Goal: Task Accomplishment & Management: Use online tool/utility

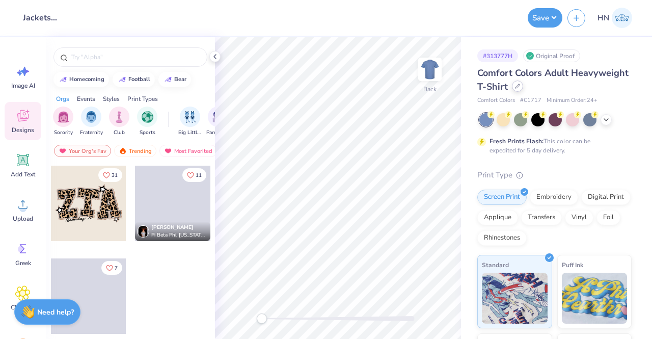
click at [523, 84] on div at bounding box center [517, 85] width 11 height 11
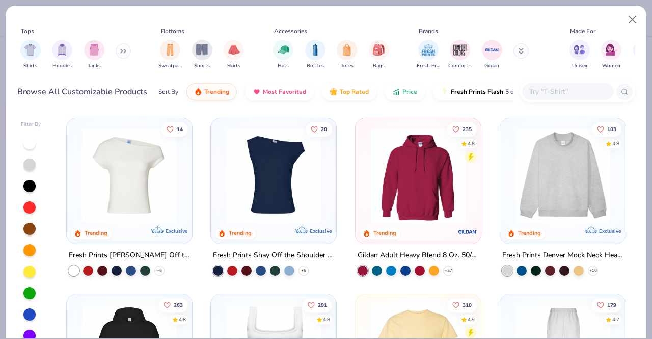
click at [545, 95] on input "text" at bounding box center [567, 92] width 78 height 12
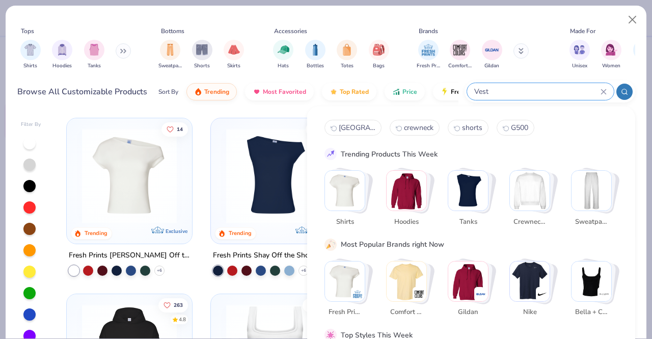
type input "Vest"
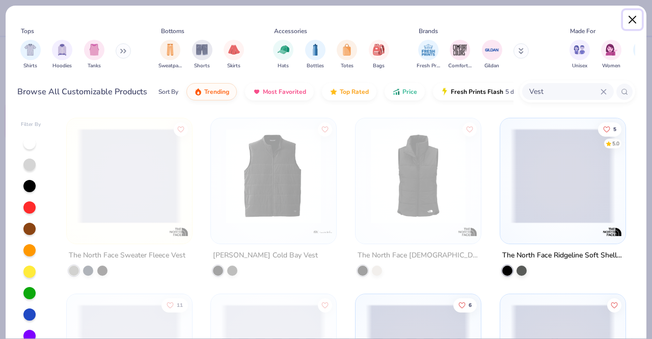
click at [636, 18] on button "Close" at bounding box center [632, 19] width 19 height 19
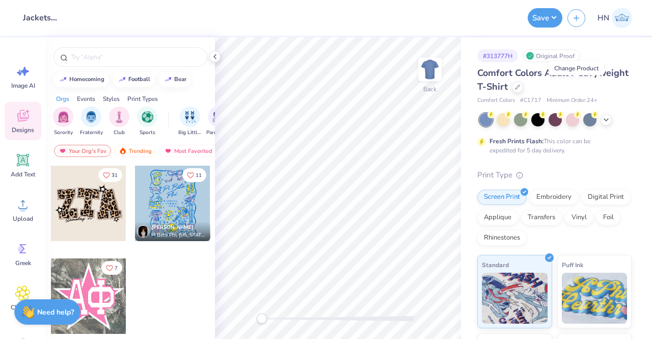
drag, startPoint x: 550, startPoint y: 199, endPoint x: 547, endPoint y: 63, distance: 136.5
click at [550, 199] on div "Embroidery" at bounding box center [554, 196] width 48 height 15
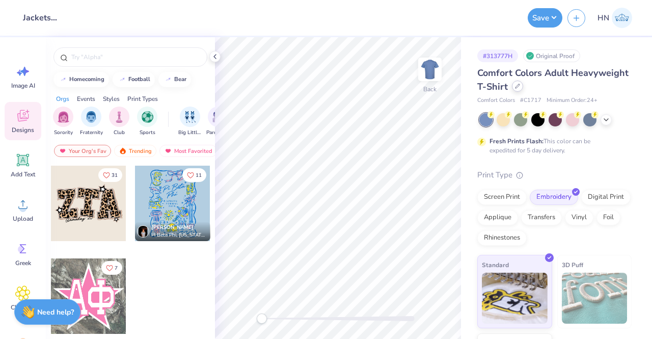
click at [523, 89] on div at bounding box center [517, 85] width 11 height 11
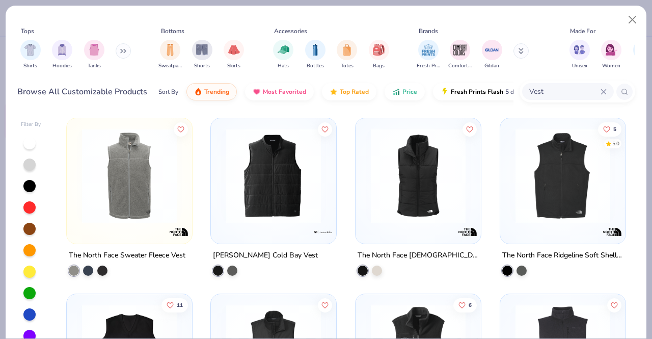
click at [270, 196] on img at bounding box center [273, 175] width 105 height 95
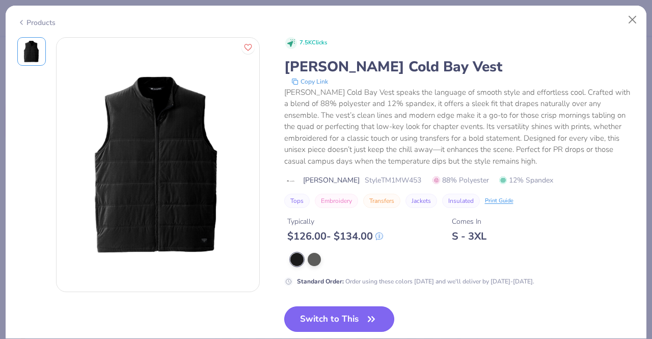
click at [318, 312] on button "Switch to This" at bounding box center [339, 318] width 110 height 25
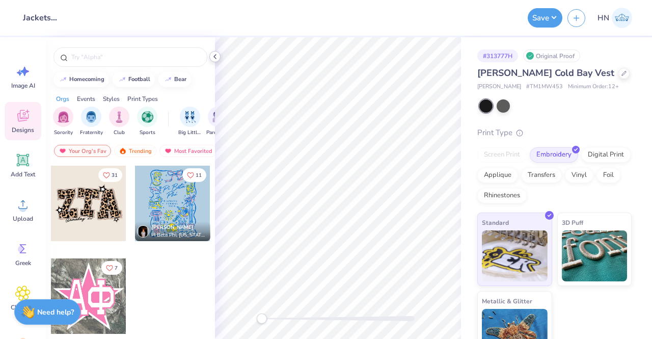
click at [214, 60] on icon at bounding box center [215, 56] width 8 height 8
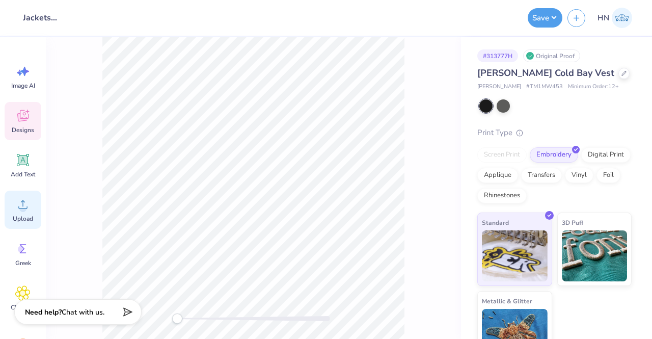
click at [26, 217] on span "Upload" at bounding box center [23, 218] width 20 height 8
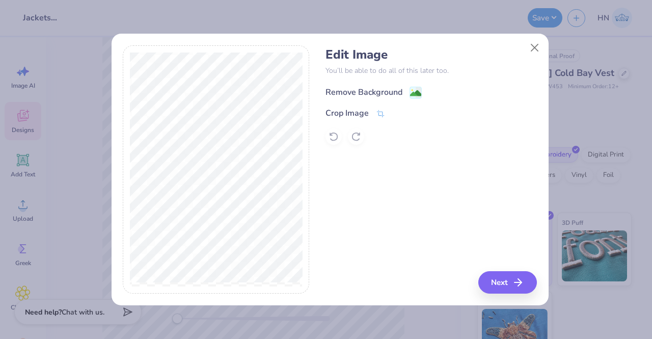
click at [370, 87] on div "Remove Background" at bounding box center [363, 92] width 77 height 12
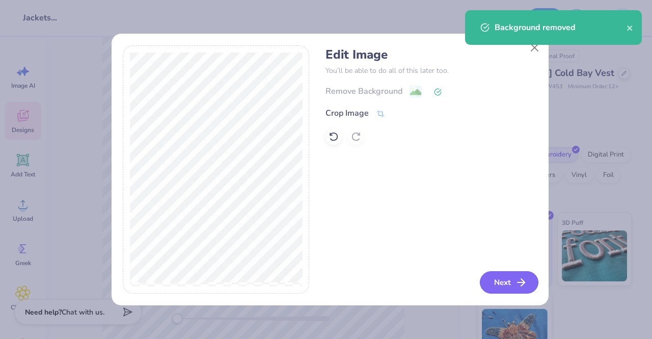
click at [496, 275] on button "Next" at bounding box center [509, 282] width 59 height 22
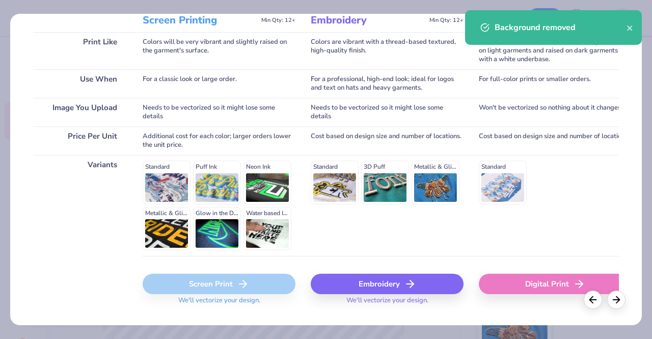
scroll to position [153, 0]
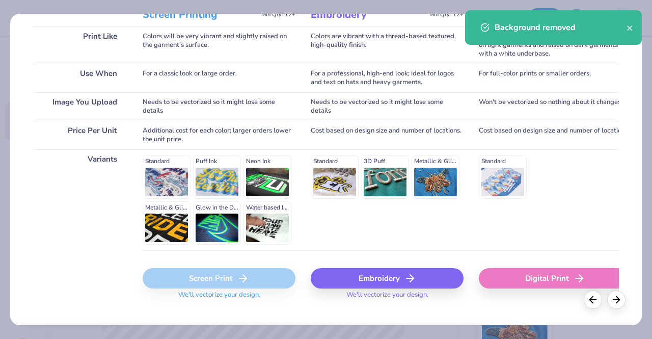
click at [381, 276] on div "Embroidery" at bounding box center [387, 278] width 153 height 20
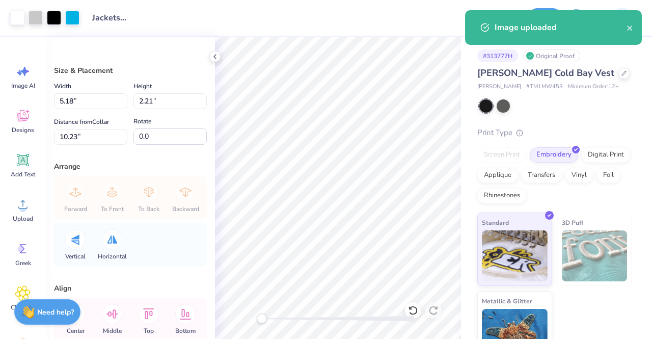
type input "5.18"
type input "2.21"
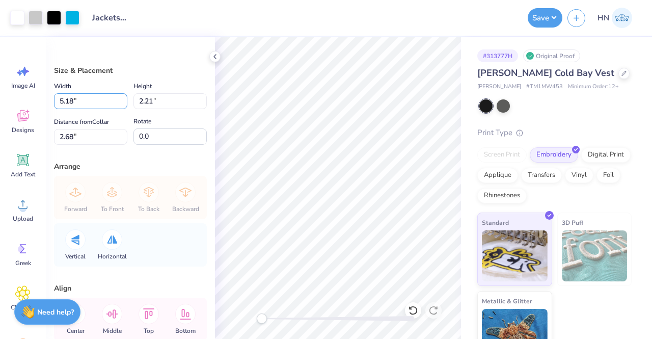
drag, startPoint x: 73, startPoint y: 100, endPoint x: 72, endPoint y: 124, distance: 23.4
click at [70, 100] on input "5.18" at bounding box center [90, 101] width 73 height 16
type input "5.00"
type input "2.13"
type input "2.72"
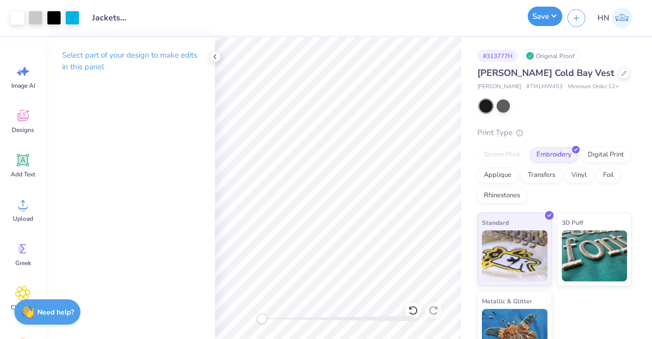
click at [540, 13] on button "Save" at bounding box center [545, 16] width 35 height 19
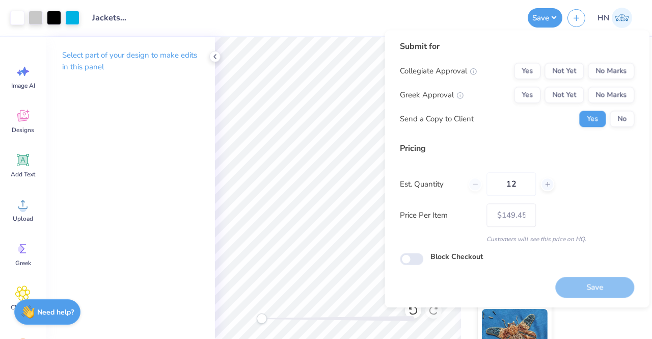
click at [592, 60] on div "Submit for Collegiate Approval Yes Not Yet No Marks Greek Approval Yes Not Yet …" at bounding box center [517, 87] width 234 height 94
click at [606, 74] on button "No Marks" at bounding box center [611, 71] width 46 height 16
click at [612, 106] on div "Collegiate Approval Yes Not Yet No Marks Greek Approval Yes Not Yet No Marks Se…" at bounding box center [517, 95] width 234 height 64
click at [610, 95] on button "No Marks" at bounding box center [611, 95] width 46 height 16
type input "– –"
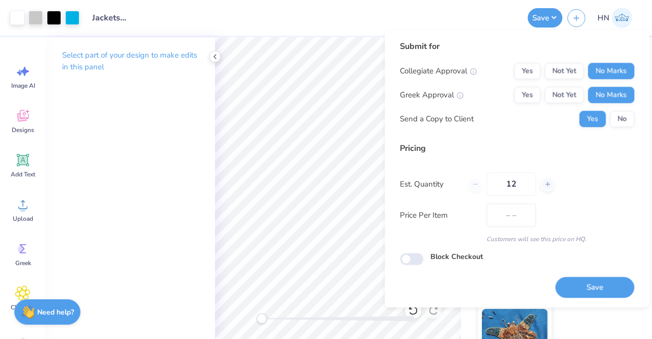
drag, startPoint x: 566, startPoint y: 290, endPoint x: 535, endPoint y: 281, distance: 32.9
click at [566, 289] on button "Save" at bounding box center [594, 286] width 79 height 21
click at [246, 33] on div "Design Title Jackets for Semaphore!" at bounding box center [304, 18] width 438 height 36
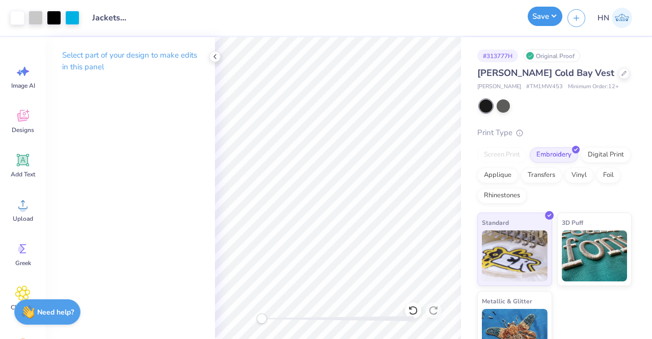
click at [544, 16] on button "Save" at bounding box center [545, 16] width 35 height 19
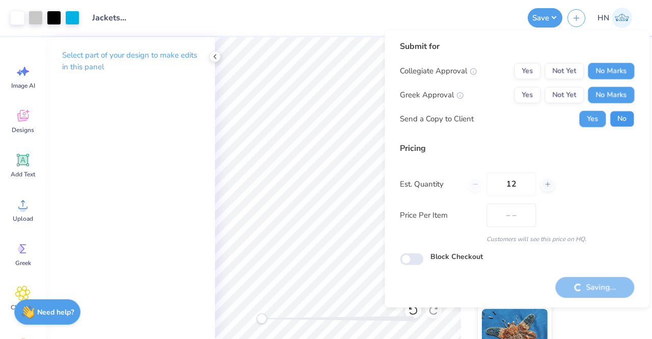
type input "$149.45"
click at [618, 123] on button "No" at bounding box center [621, 118] width 24 height 16
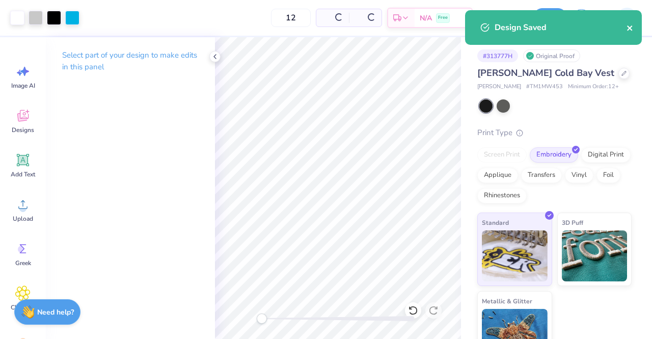
click at [627, 23] on button "close" at bounding box center [629, 27] width 7 height 12
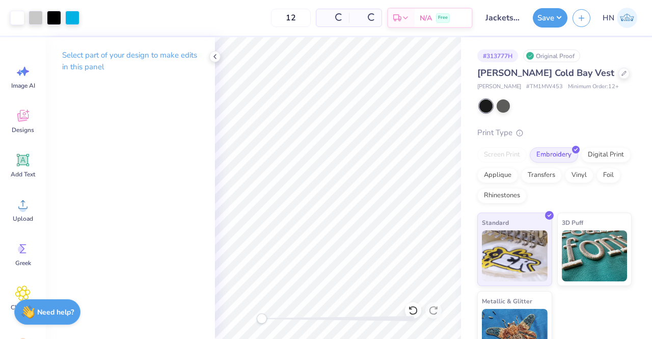
click at [613, 10] on div "Design Saved" at bounding box center [553, 10] width 177 height 0
click at [618, 75] on div at bounding box center [623, 72] width 11 height 11
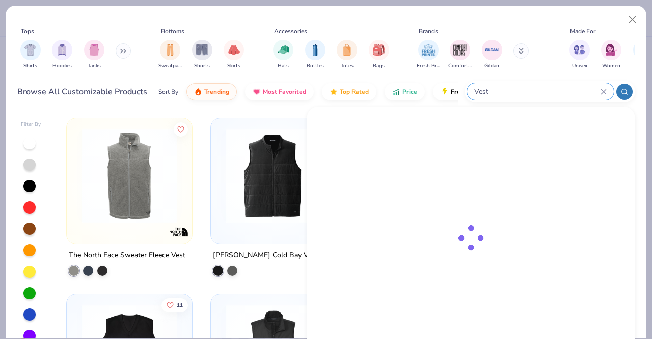
drag, startPoint x: 564, startPoint y: 85, endPoint x: 521, endPoint y: 87, distance: 42.8
click at [521, 87] on input "Vest" at bounding box center [536, 92] width 127 height 12
type input "V"
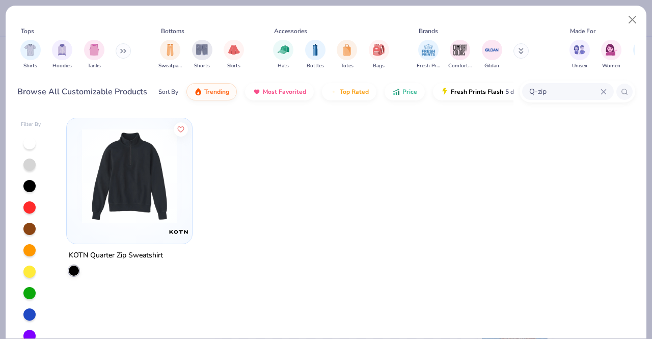
click at [156, 190] on img at bounding box center [129, 175] width 105 height 95
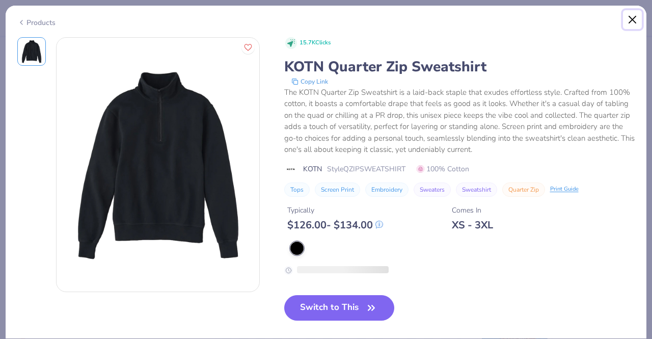
click at [632, 18] on button "Close" at bounding box center [632, 19] width 19 height 19
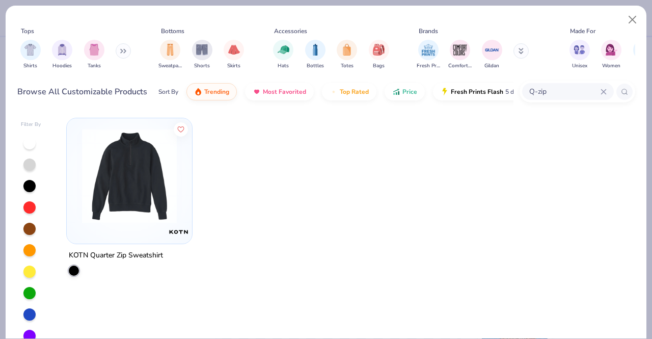
click at [553, 94] on input "Q-zip" at bounding box center [564, 92] width 72 height 12
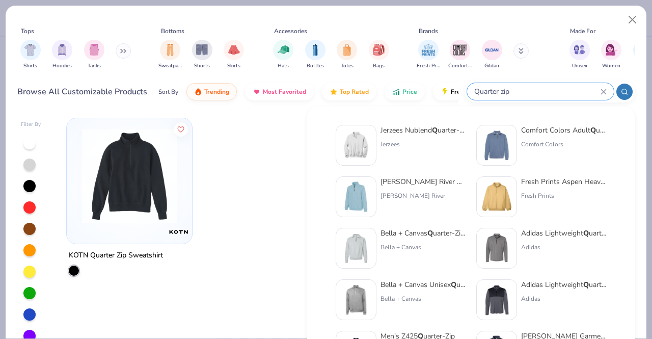
type input "Quarter zip"
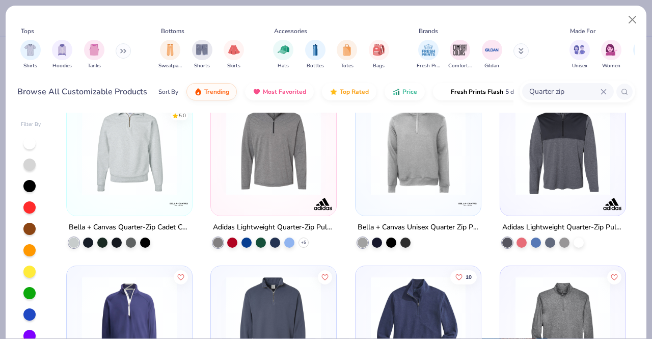
scroll to position [356, 0]
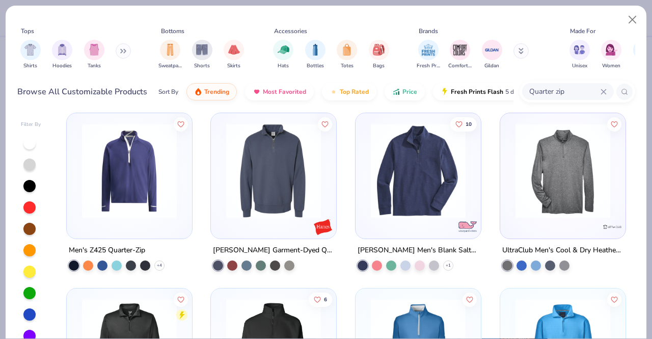
click at [411, 211] on img at bounding box center [418, 170] width 105 height 95
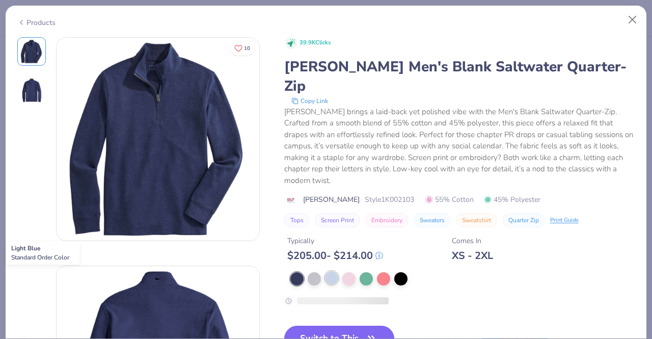
click at [326, 278] on div at bounding box center [331, 277] width 13 height 13
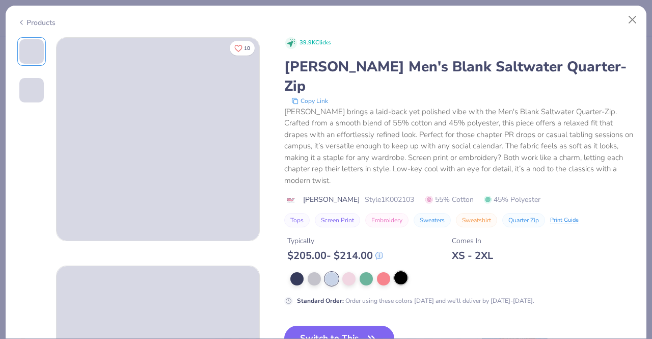
scroll to position [102, 0]
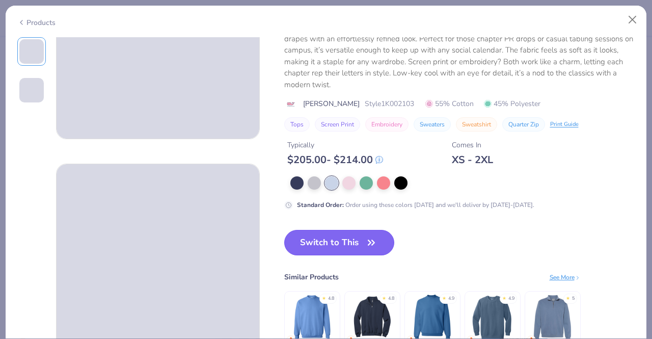
click at [363, 251] on button "Switch to This" at bounding box center [339, 242] width 110 height 25
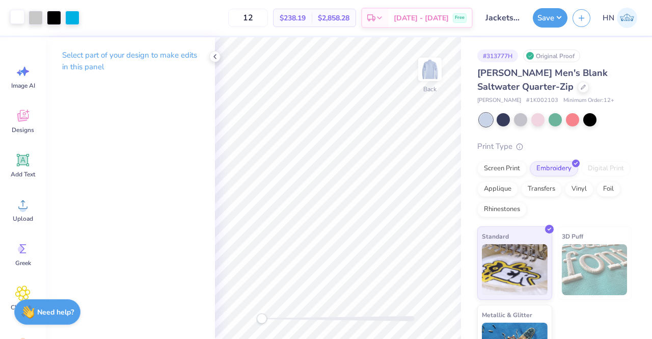
click at [12, 14] on div at bounding box center [17, 17] width 14 height 14
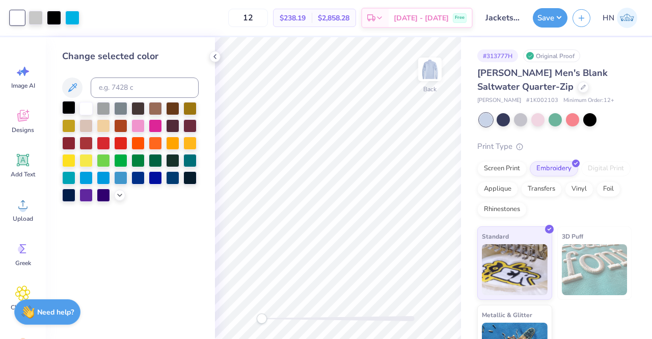
click at [70, 104] on div at bounding box center [68, 107] width 13 height 13
click at [408, 307] on icon at bounding box center [413, 310] width 10 height 10
click at [505, 121] on div at bounding box center [502, 118] width 13 height 13
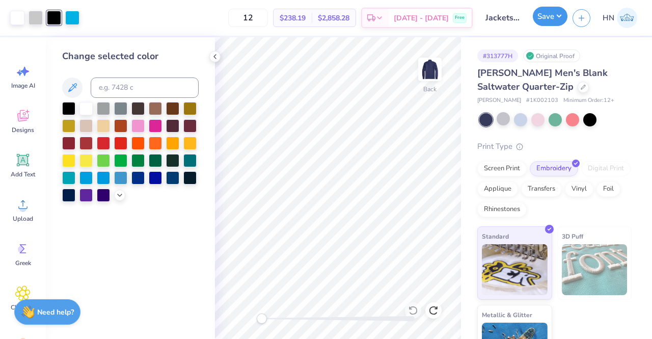
click at [555, 20] on button "Save" at bounding box center [550, 16] width 35 height 19
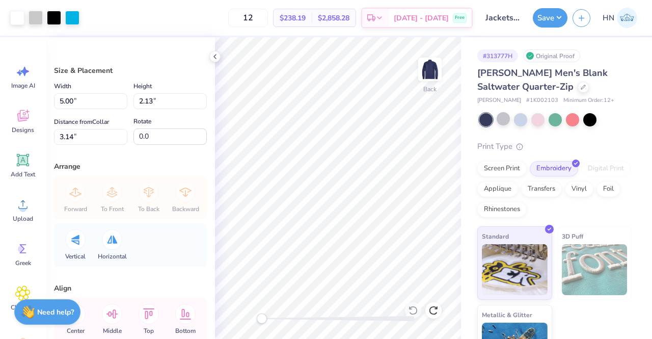
type input "4.25"
type input "1.81"
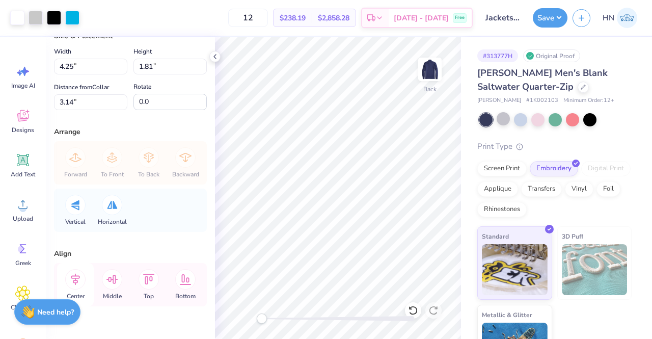
scroll to position [51, 0]
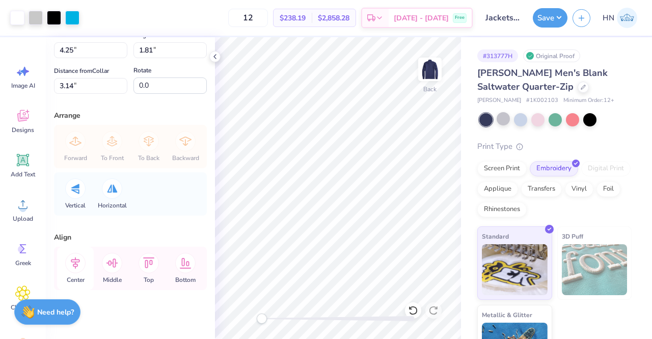
click at [72, 265] on icon at bounding box center [75, 263] width 20 height 20
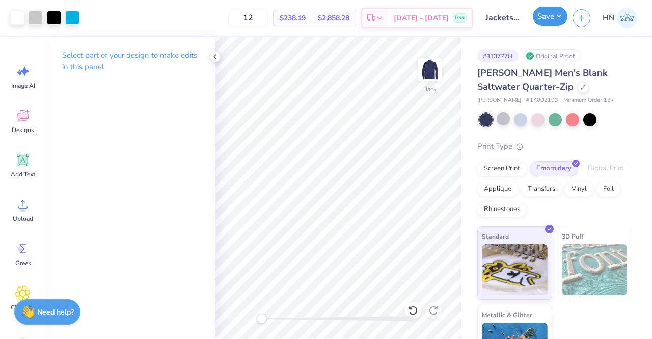
click at [541, 19] on button "Save" at bounding box center [550, 16] width 35 height 19
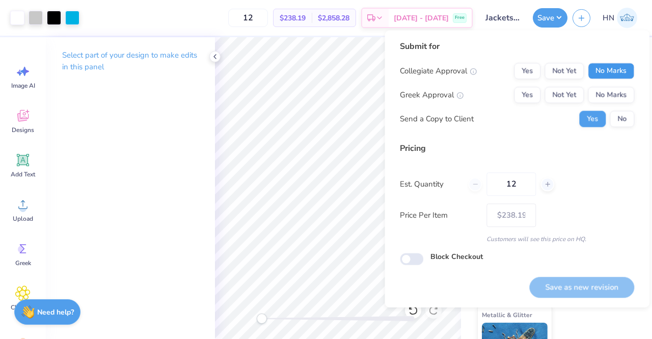
click at [593, 66] on button "No Marks" at bounding box center [611, 71] width 46 height 16
drag, startPoint x: 601, startPoint y: 84, endPoint x: 604, endPoint y: 100, distance: 16.6
click at [601, 85] on div "Collegiate Approval Yes Not Yet No Marks Greek Approval Yes Not Yet No Marks Se…" at bounding box center [517, 95] width 234 height 64
click at [603, 98] on button "No Marks" at bounding box center [611, 95] width 46 height 16
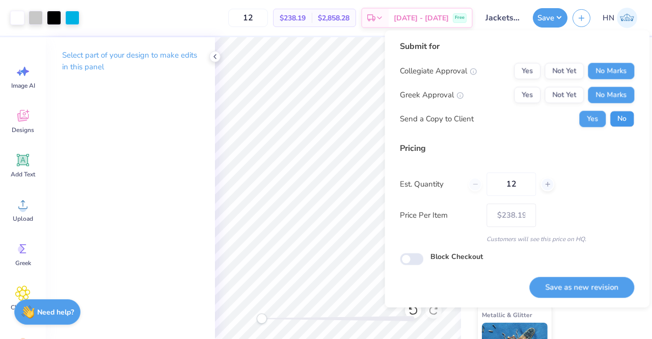
click at [613, 113] on button "No" at bounding box center [621, 118] width 24 height 16
click at [547, 287] on button "Save as new revision" at bounding box center [581, 286] width 105 height 21
type input "– –"
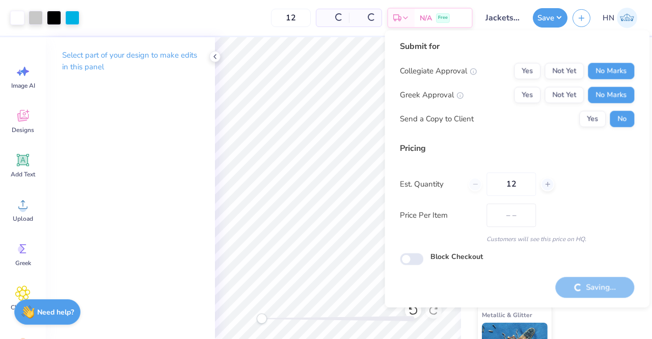
click at [206, 133] on div "Select part of your design to make edits in this panel" at bounding box center [130, 187] width 169 height 301
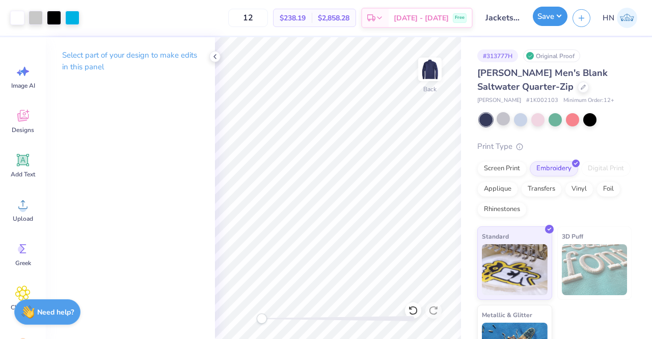
click at [553, 24] on button "Save" at bounding box center [550, 16] width 35 height 19
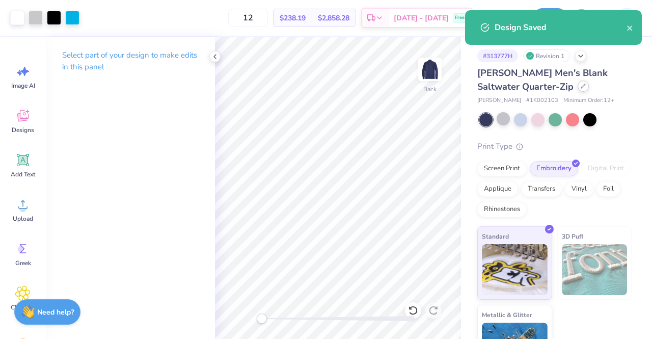
click at [580, 86] on icon at bounding box center [582, 86] width 5 height 5
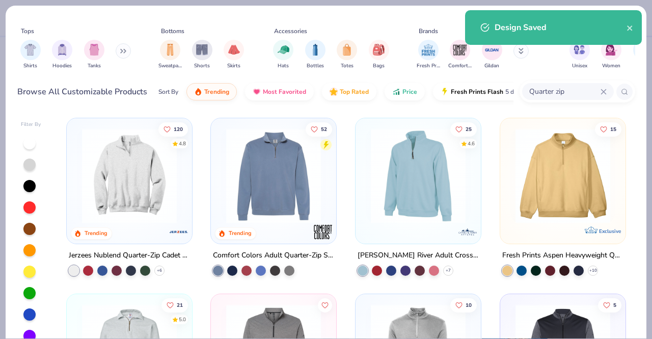
click at [588, 94] on input "Quarter zip" at bounding box center [564, 92] width 72 height 12
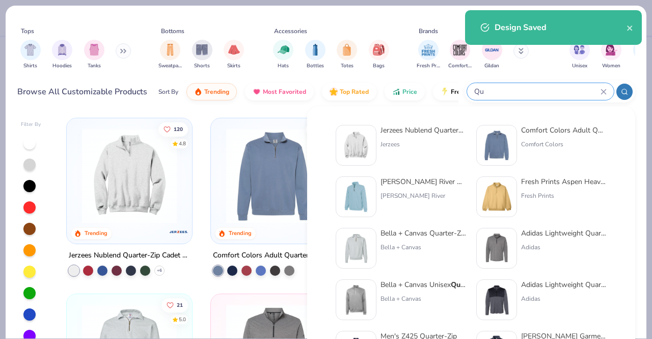
type input "Q"
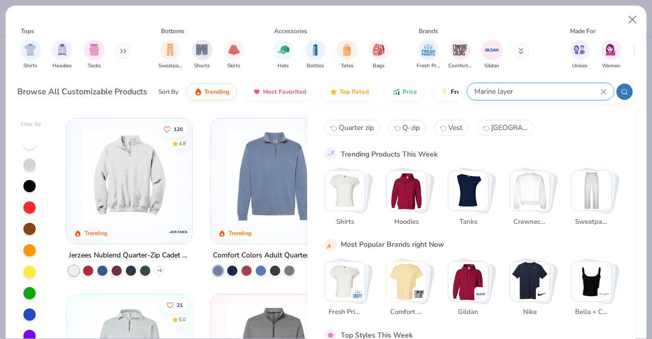
type input "Marine layer"
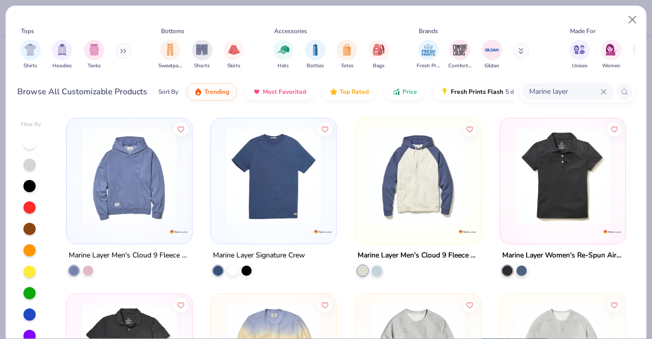
click at [427, 181] on img at bounding box center [418, 175] width 105 height 95
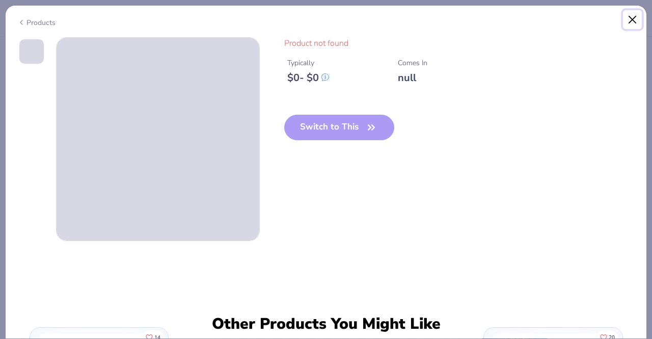
click at [635, 21] on button "Close" at bounding box center [632, 19] width 19 height 19
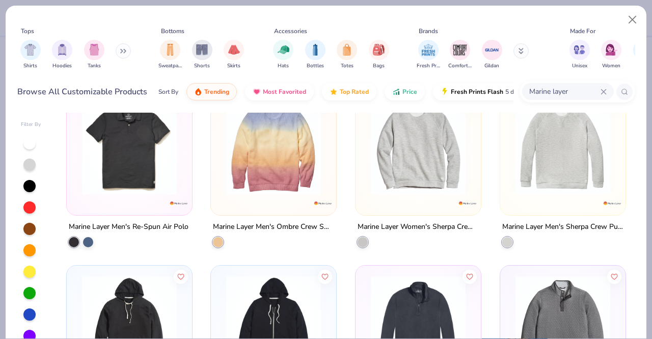
scroll to position [153, 0]
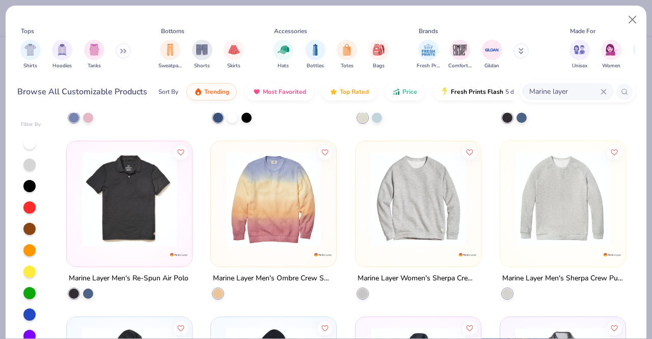
click at [150, 203] on img at bounding box center [129, 198] width 105 height 95
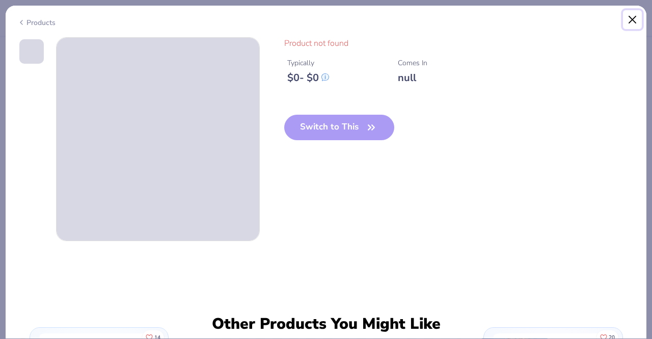
click at [628, 14] on button "Close" at bounding box center [632, 19] width 19 height 19
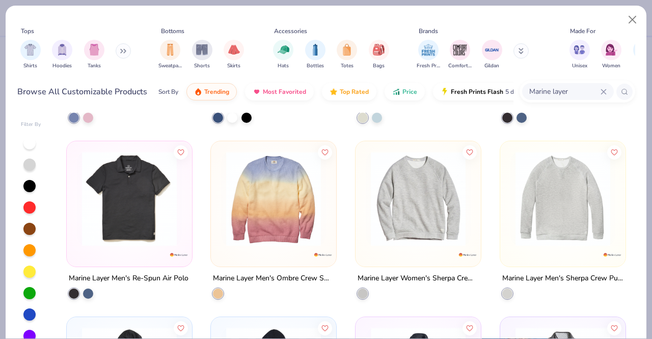
click at [602, 90] on icon at bounding box center [603, 92] width 6 height 6
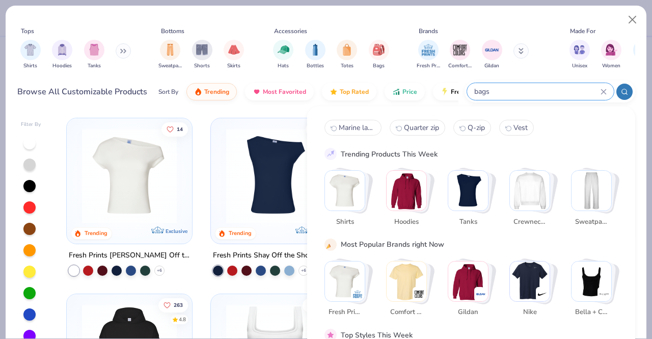
type input "bags"
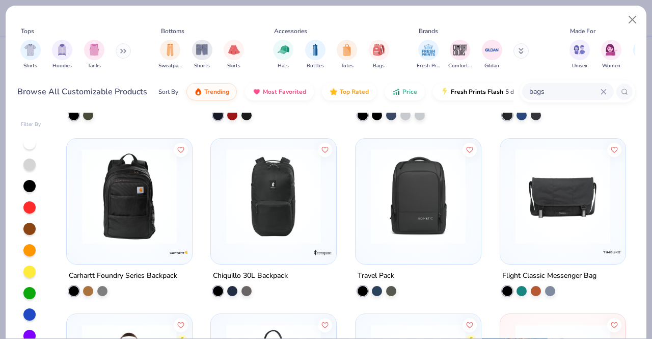
scroll to position [356, 0]
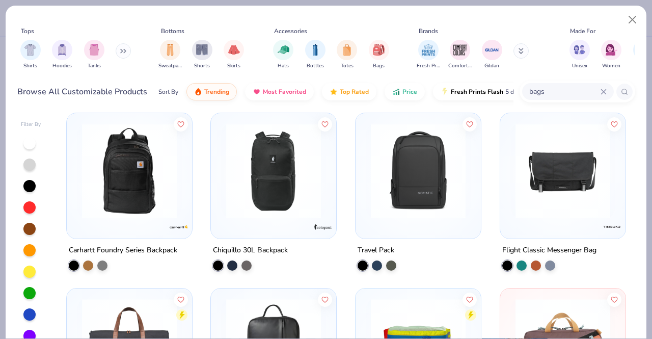
click at [397, 209] on img at bounding box center [418, 170] width 105 height 95
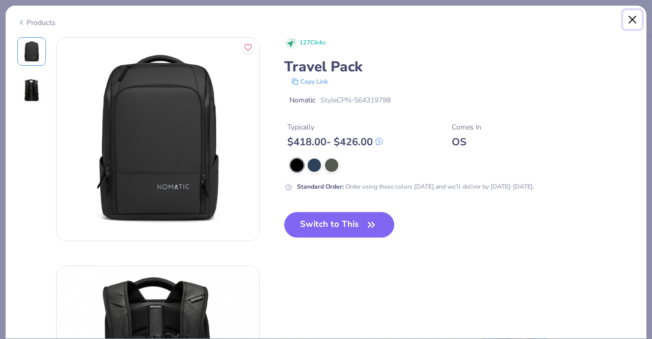
click at [629, 18] on button "Close" at bounding box center [632, 19] width 19 height 19
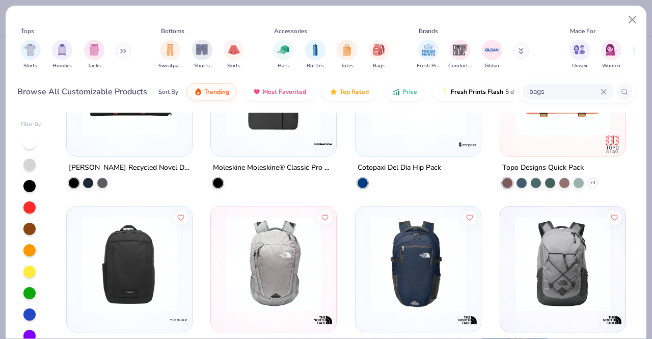
scroll to position [560, 0]
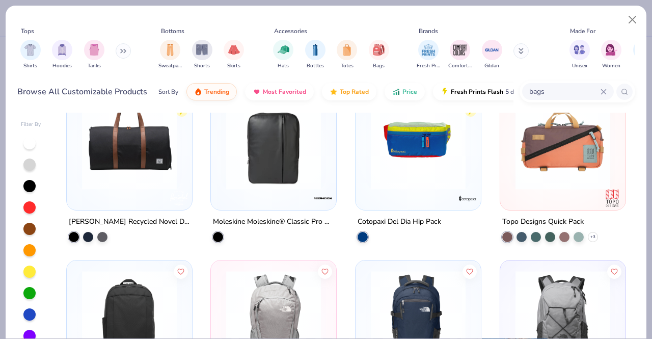
click at [96, 173] on img at bounding box center [129, 142] width 105 height 95
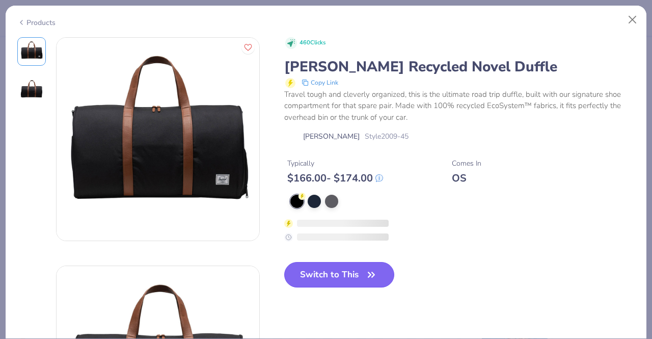
click at [318, 271] on button "Switch to This" at bounding box center [339, 274] width 110 height 25
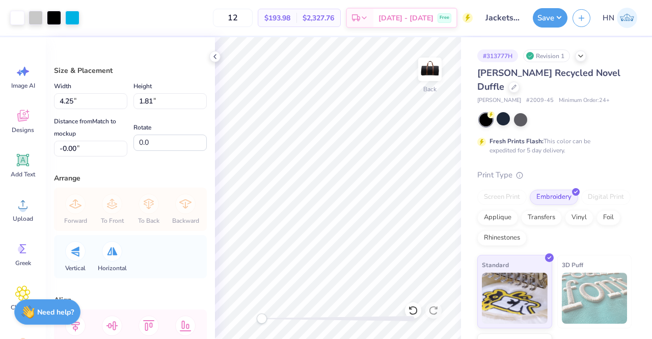
type input "4.81"
type input "2.05"
type input "4.99"
type input "5.01"
type input "2.14"
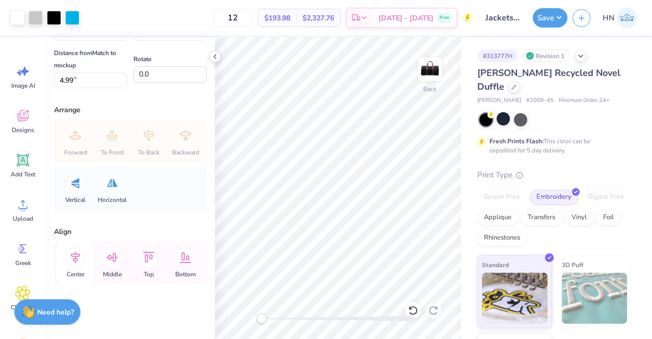
scroll to position [69, 0]
click at [76, 251] on icon at bounding box center [75, 256] width 20 height 20
click at [73, 254] on icon at bounding box center [75, 256] width 20 height 20
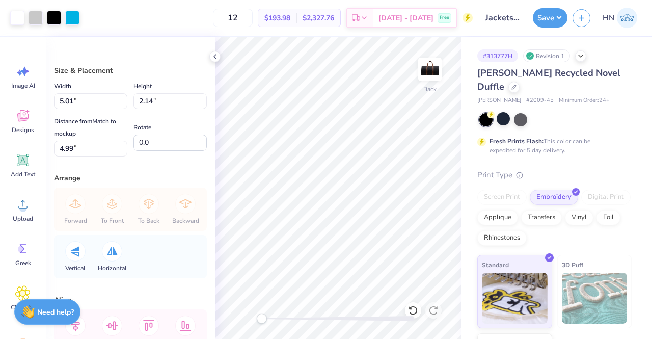
type input "5.28"
type input "2.25"
type input "4.87"
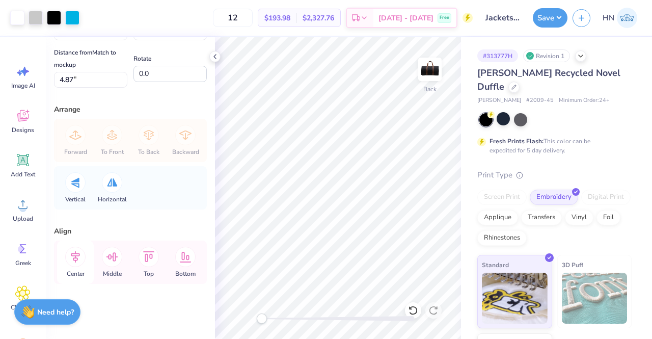
click at [74, 248] on icon at bounding box center [75, 256] width 20 height 20
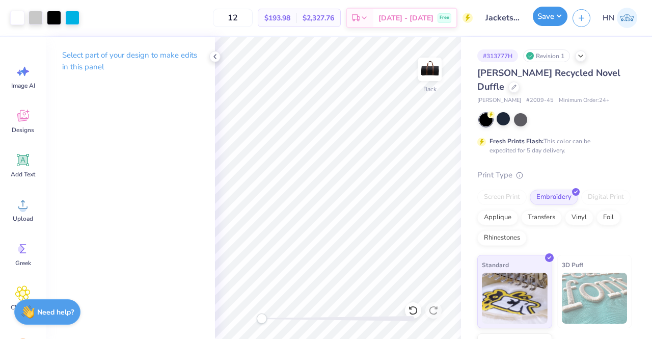
click at [558, 21] on button "Save" at bounding box center [550, 16] width 35 height 19
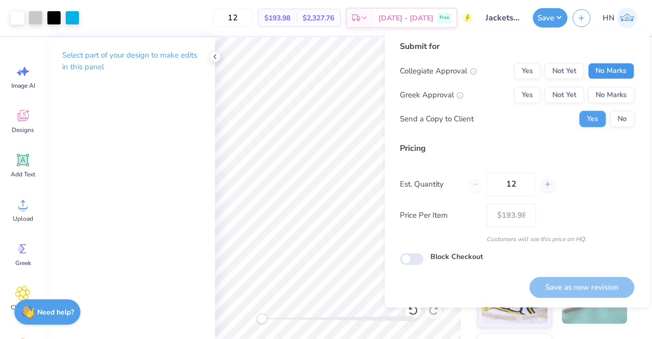
click at [606, 76] on button "No Marks" at bounding box center [611, 71] width 46 height 16
drag, startPoint x: 602, startPoint y: 92, endPoint x: 607, endPoint y: 106, distance: 15.3
click at [601, 94] on button "No Marks" at bounding box center [611, 95] width 46 height 16
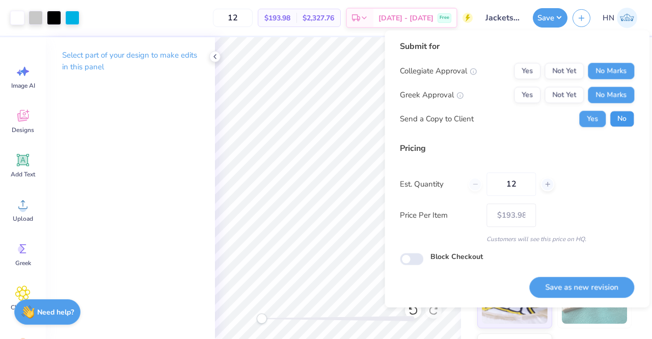
click at [622, 120] on button "No" at bounding box center [621, 118] width 24 height 16
drag, startPoint x: 568, startPoint y: 283, endPoint x: 515, endPoint y: 286, distance: 52.5
click at [566, 284] on button "Save as new revision" at bounding box center [581, 286] width 105 height 21
type input "– –"
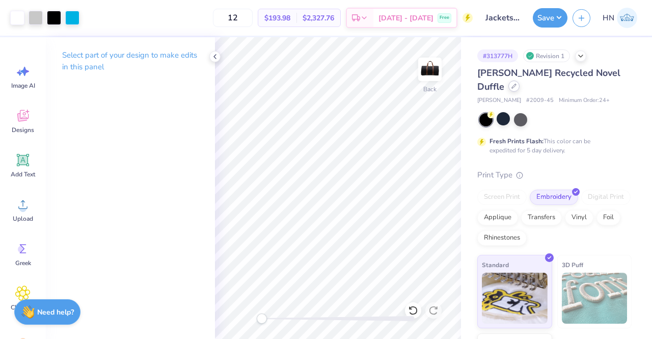
click at [512, 88] on icon at bounding box center [514, 86] width 4 height 4
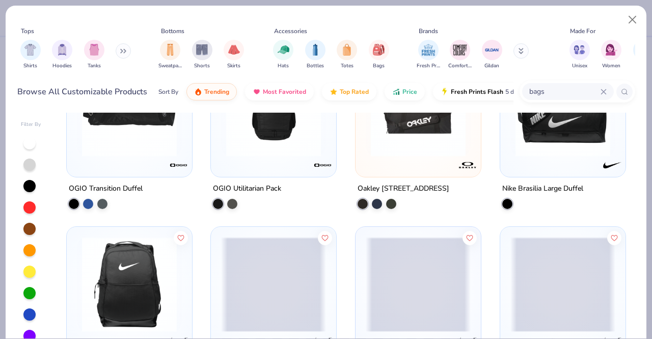
scroll to position [1375, 0]
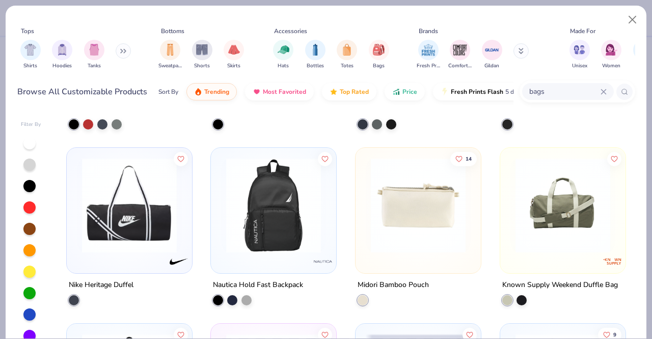
click at [548, 91] on input "bags" at bounding box center [564, 92] width 72 height 12
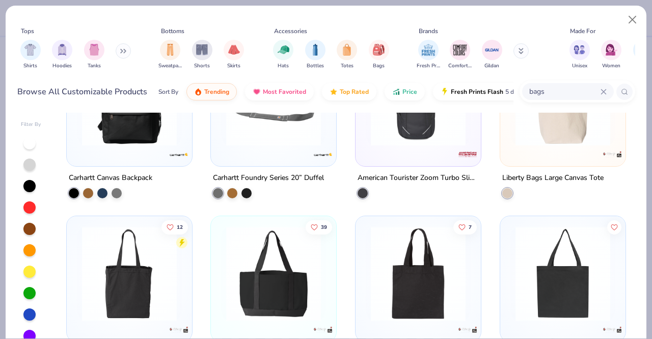
scroll to position [1731, 0]
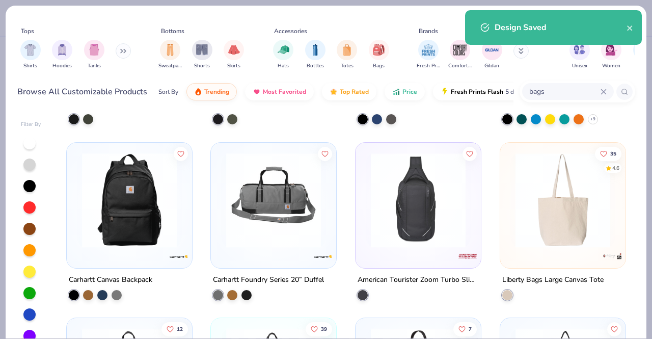
click at [278, 234] on img at bounding box center [273, 199] width 105 height 95
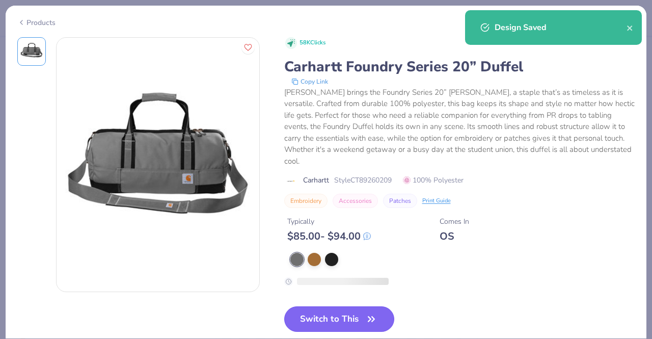
click at [332, 312] on button "Switch to This" at bounding box center [339, 318] width 110 height 25
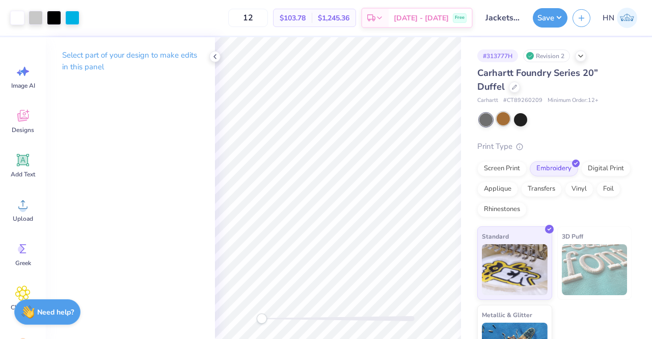
click at [501, 117] on div at bounding box center [502, 118] width 13 height 13
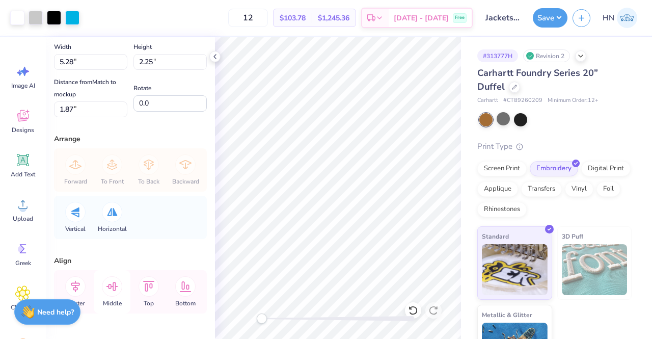
scroll to position [69, 0]
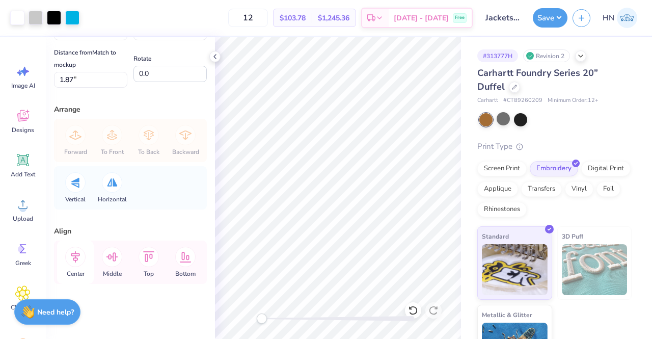
click at [76, 253] on icon at bounding box center [75, 256] width 20 height 20
type input "6.43"
type input "2.74"
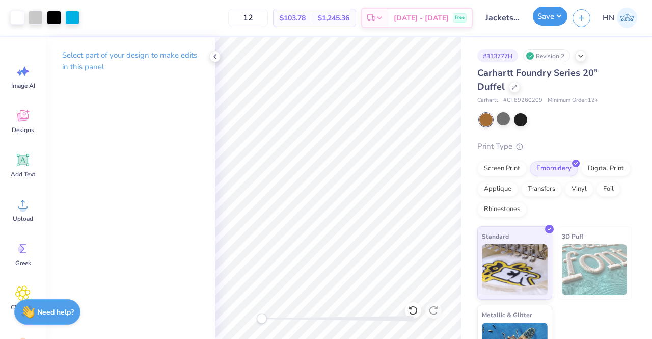
click at [554, 21] on button "Save" at bounding box center [550, 16] width 35 height 19
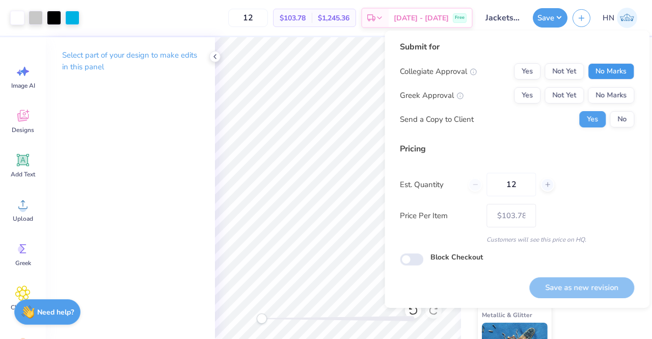
click at [598, 64] on button "No Marks" at bounding box center [611, 71] width 46 height 16
click at [610, 102] on button "No Marks" at bounding box center [611, 95] width 46 height 16
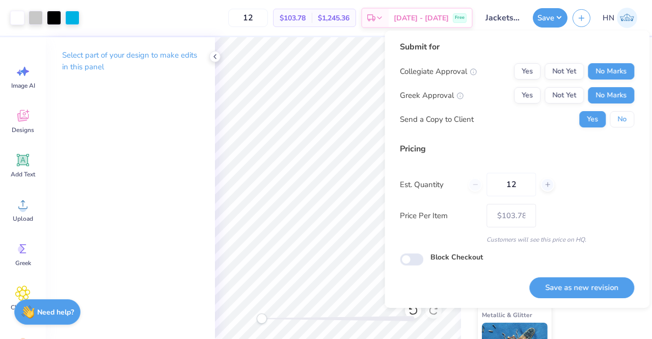
click at [619, 115] on button "No" at bounding box center [621, 119] width 24 height 16
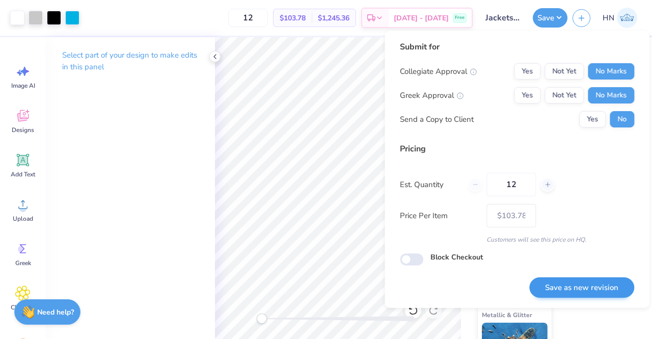
drag, startPoint x: 577, startPoint y: 275, endPoint x: 554, endPoint y: 288, distance: 26.4
click at [577, 276] on div "Save as new revision" at bounding box center [581, 281] width 105 height 32
drag, startPoint x: 549, startPoint y: 279, endPoint x: 542, endPoint y: 282, distance: 8.0
click at [549, 279] on button "Save as new revision" at bounding box center [581, 287] width 105 height 21
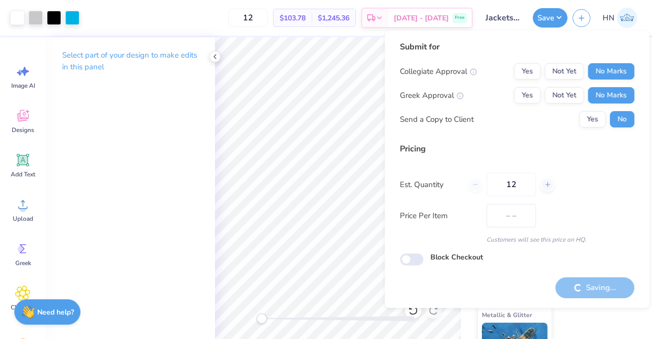
type input "$103.78"
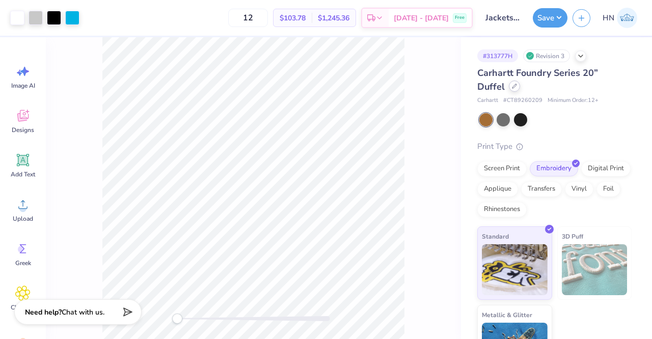
click at [516, 87] on div at bounding box center [514, 85] width 11 height 11
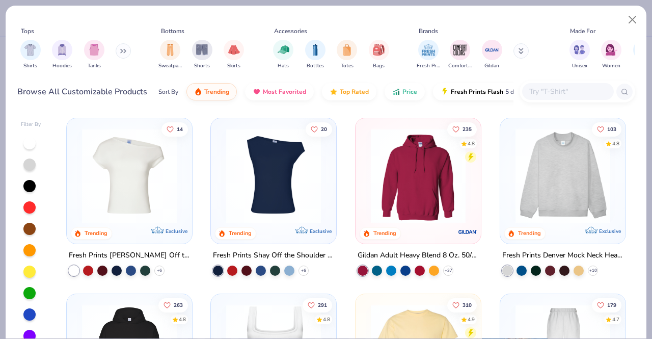
click at [586, 88] on input "text" at bounding box center [567, 92] width 78 height 12
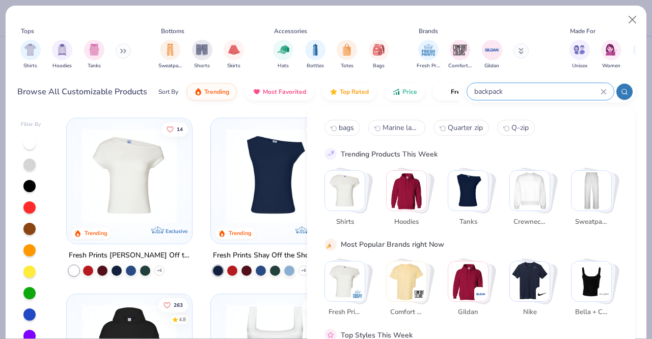
type input "backpack"
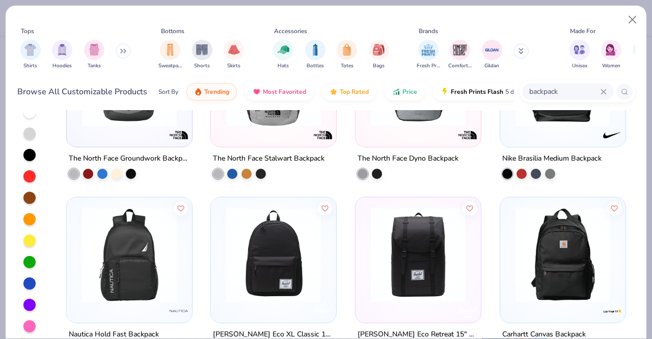
scroll to position [624, 0]
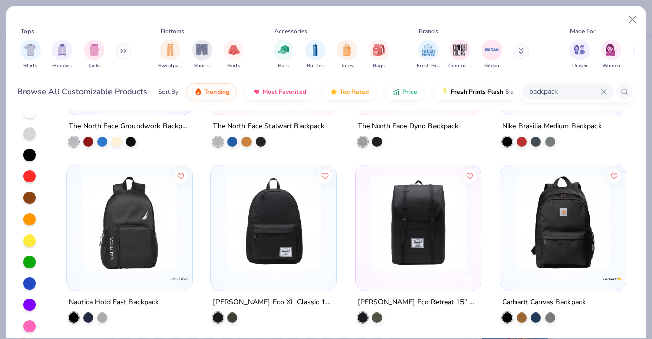
click at [539, 267] on img at bounding box center [562, 222] width 105 height 95
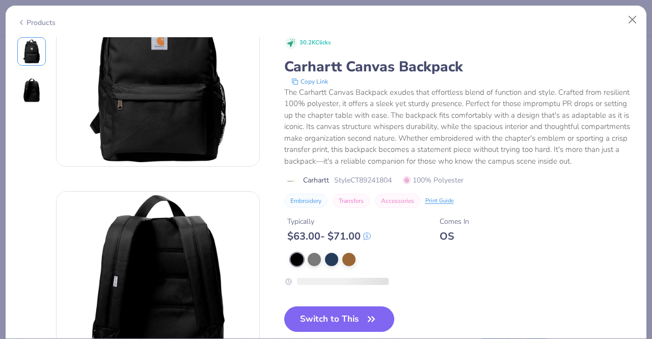
scroll to position [102, 0]
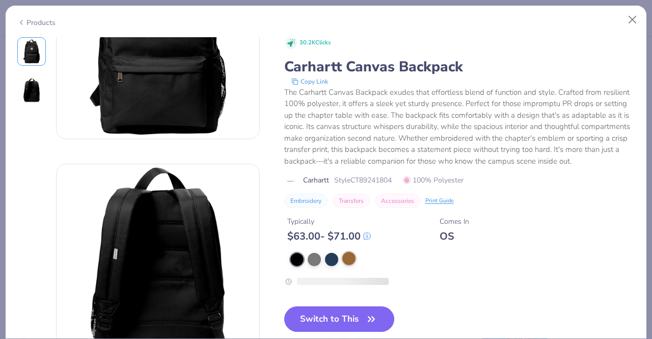
click at [354, 265] on div at bounding box center [348, 258] width 13 height 13
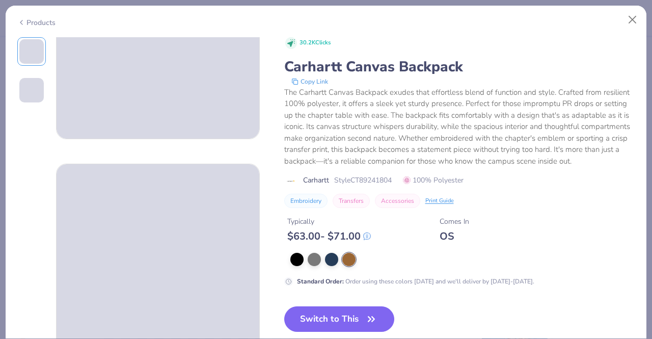
scroll to position [255, 0]
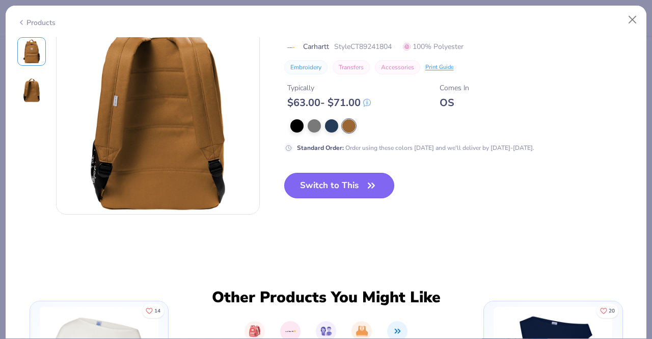
click at [374, 185] on icon "button" at bounding box center [371, 185] width 6 height 5
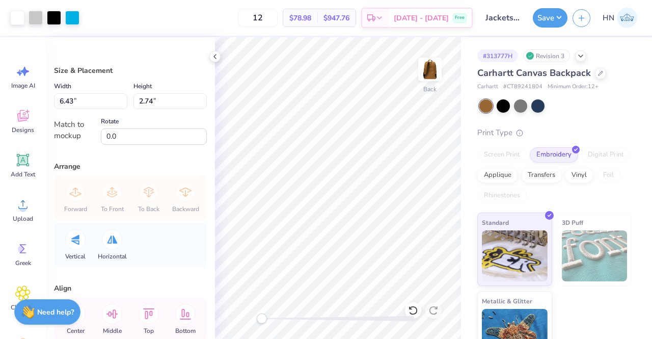
type input "3.93"
type input "1.68"
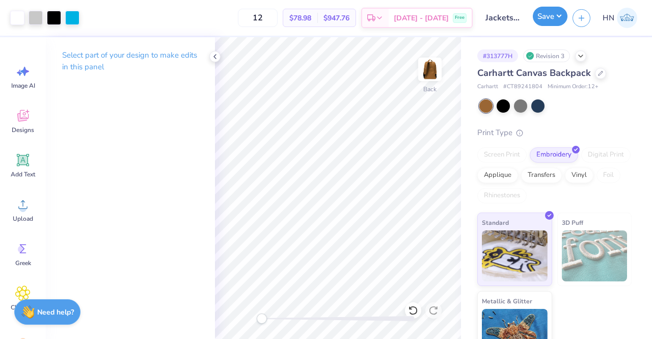
click at [549, 17] on button "Save" at bounding box center [550, 16] width 35 height 19
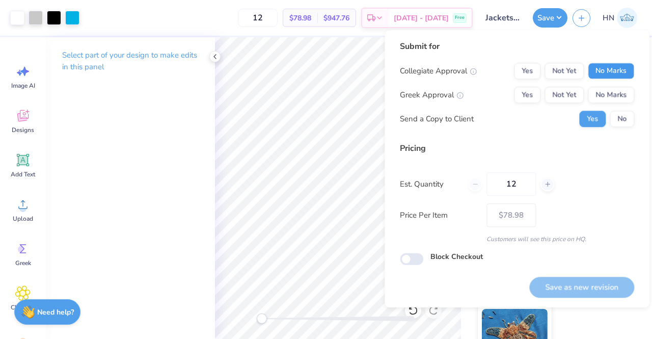
click at [599, 71] on button "No Marks" at bounding box center [611, 71] width 46 height 16
click at [603, 90] on button "No Marks" at bounding box center [611, 95] width 46 height 16
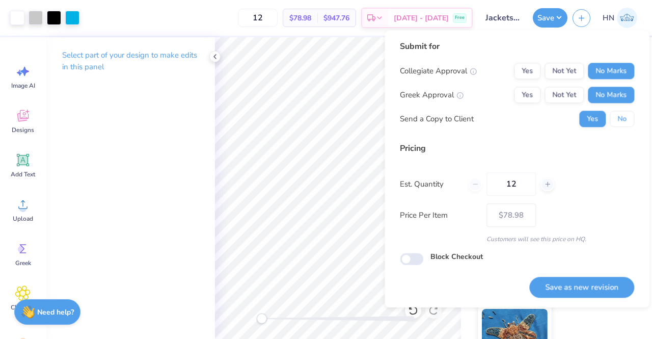
click at [618, 122] on button "No" at bounding box center [621, 118] width 24 height 16
drag, startPoint x: 569, startPoint y: 281, endPoint x: 450, endPoint y: 288, distance: 119.4
click at [568, 284] on button "Save as new revision" at bounding box center [581, 286] width 105 height 21
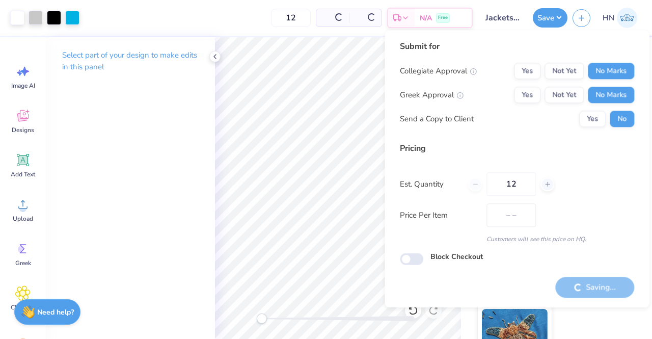
type input "$78.98"
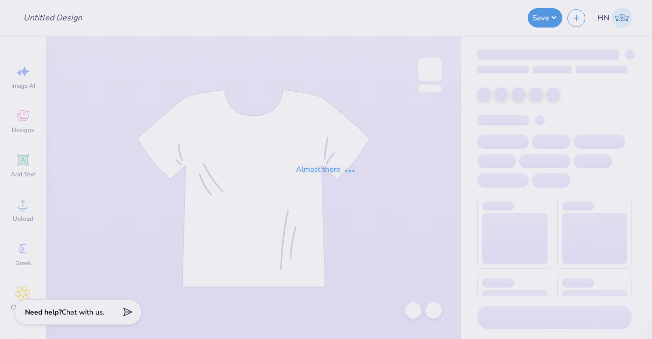
type input "Fall 2025 Rush"
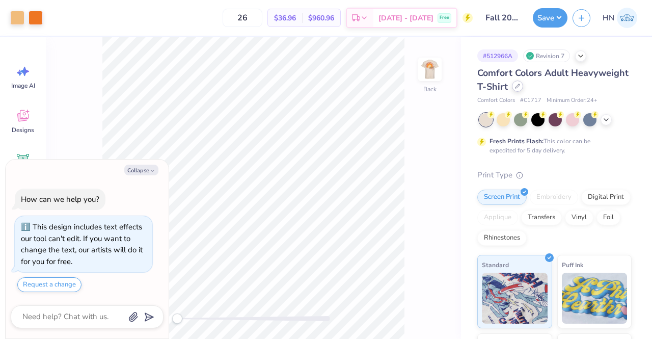
click at [523, 89] on div at bounding box center [517, 85] width 11 height 11
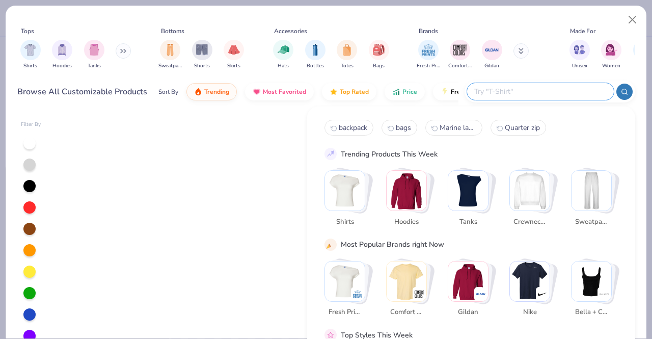
click at [564, 93] on input "text" at bounding box center [539, 92] width 133 height 12
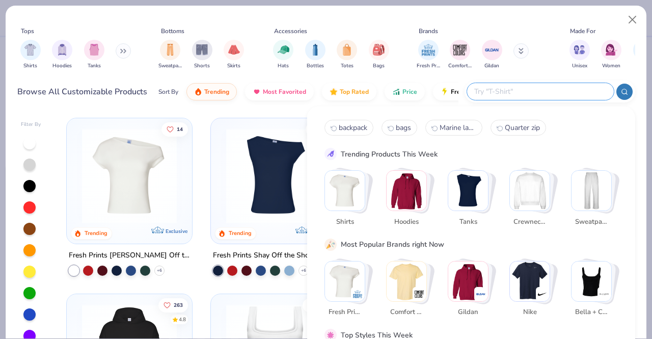
type textarea "x"
type input "PC54"
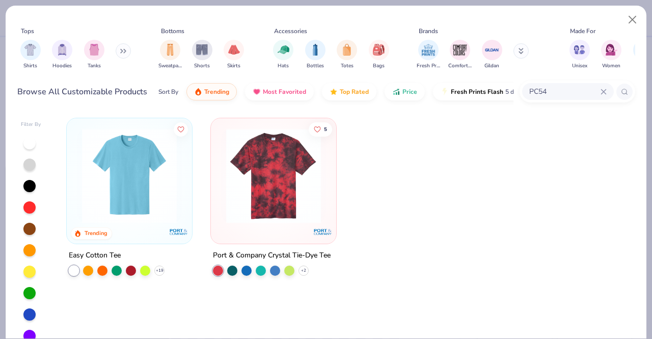
click at [107, 204] on img at bounding box center [129, 175] width 105 height 95
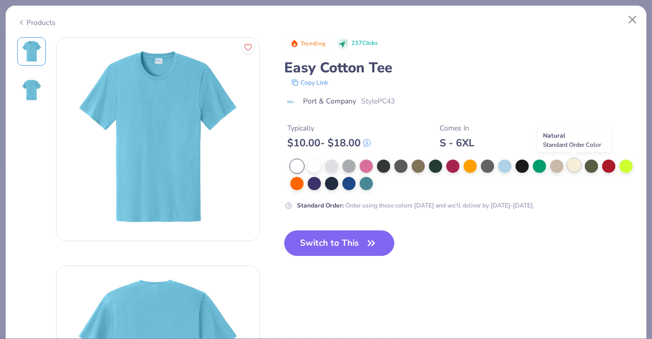
click at [571, 167] on div at bounding box center [573, 164] width 13 height 13
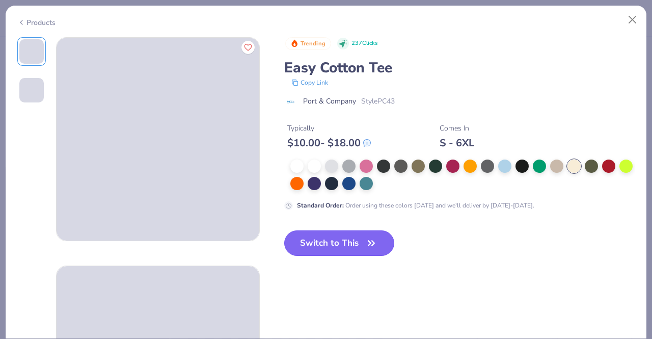
click at [354, 243] on button "Switch to This" at bounding box center [339, 242] width 110 height 25
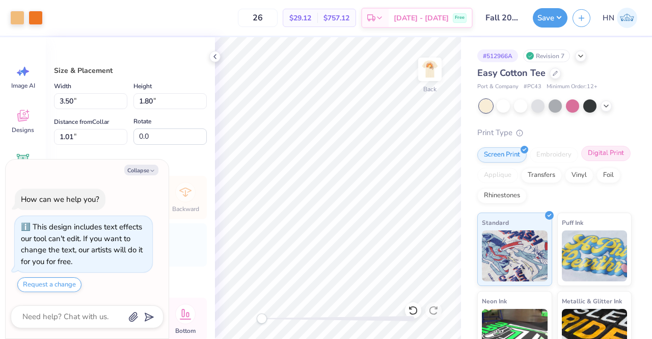
click at [581, 161] on div "Digital Print" at bounding box center [605, 153] width 49 height 15
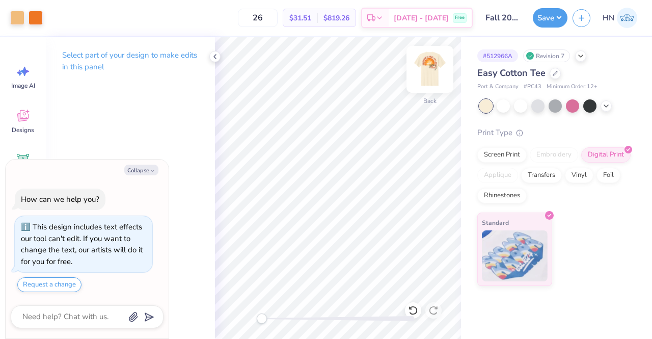
click at [440, 73] on img at bounding box center [429, 69] width 41 height 41
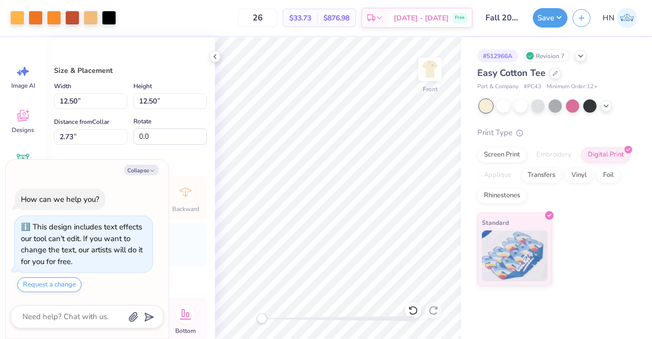
click at [143, 174] on button "Collapse" at bounding box center [141, 169] width 34 height 11
type textarea "x"
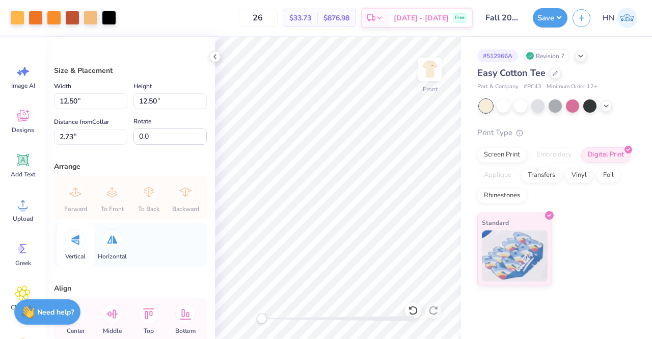
scroll to position [57, 0]
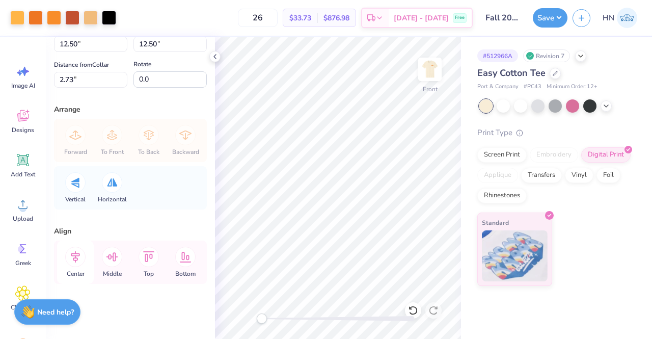
click at [72, 263] on icon at bounding box center [75, 256] width 20 height 20
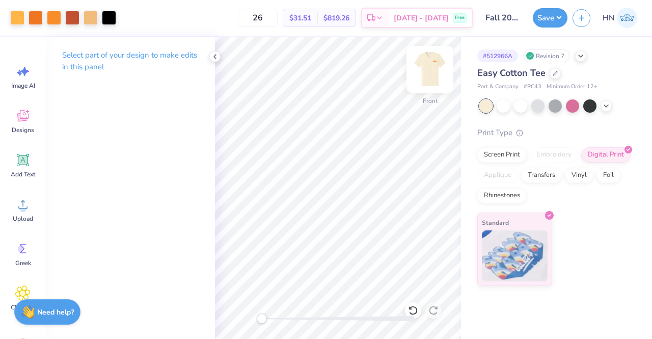
click at [426, 70] on img at bounding box center [429, 69] width 41 height 41
click at [426, 72] on img at bounding box center [429, 69] width 41 height 41
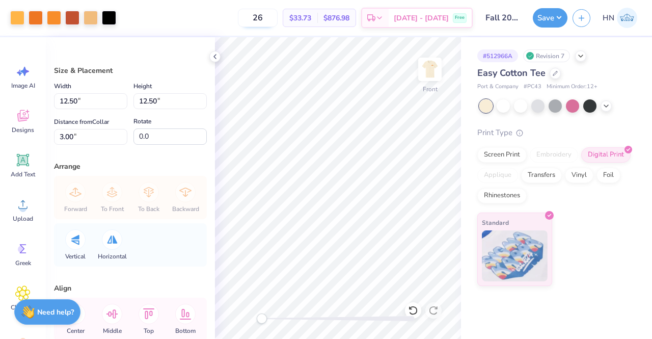
type input "10.33"
type input "10.52"
click at [79, 99] on input "10.52" at bounding box center [90, 101] width 73 height 16
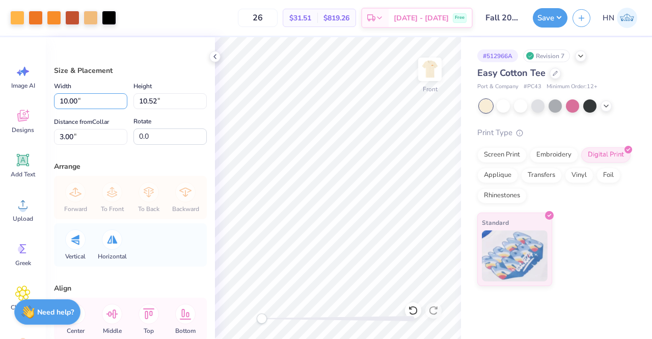
type input "10.00"
type input "3.26"
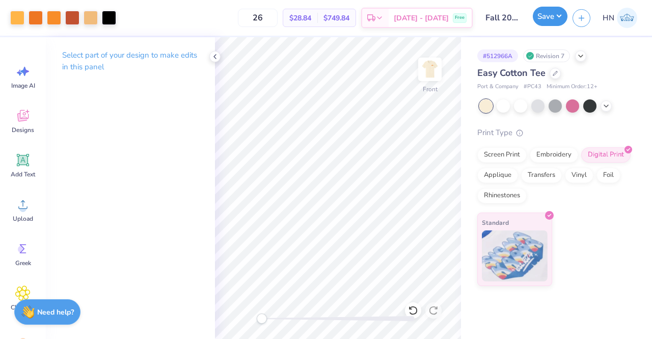
click at [548, 18] on button "Save" at bounding box center [550, 16] width 35 height 19
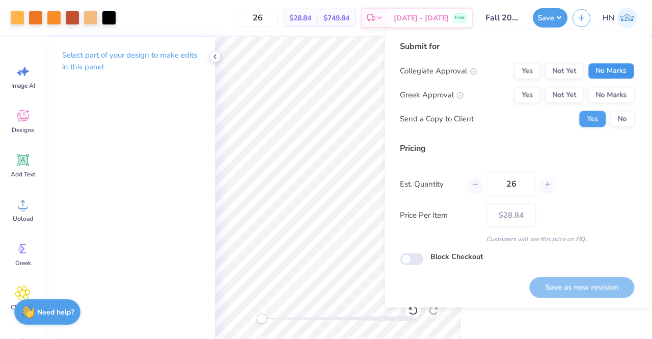
click at [605, 64] on button "No Marks" at bounding box center [611, 71] width 46 height 16
drag, startPoint x: 523, startPoint y: 95, endPoint x: 608, endPoint y: 200, distance: 135.0
click at [524, 95] on button "Yes" at bounding box center [527, 95] width 26 height 16
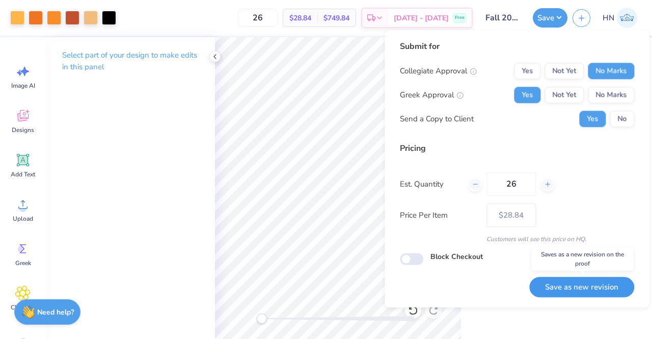
click at [605, 280] on button "Save as new revision" at bounding box center [581, 286] width 105 height 21
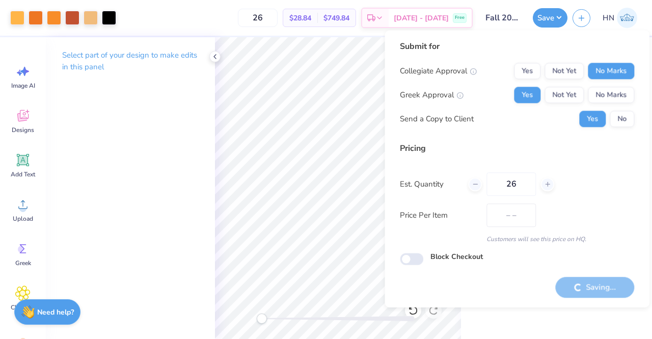
type input "$28.84"
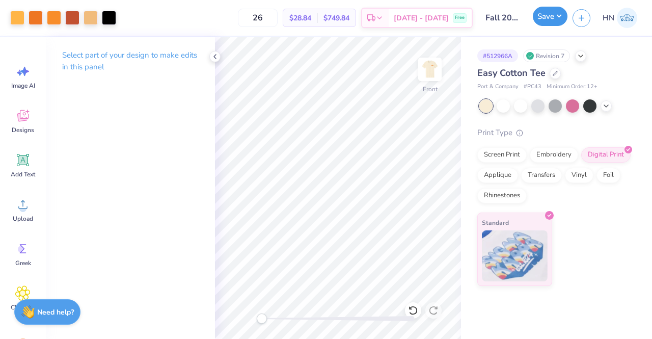
click at [545, 19] on button "Save" at bounding box center [550, 16] width 35 height 19
click at [554, 30] on div "Save HN" at bounding box center [592, 18] width 119 height 36
click at [554, 24] on button "Save" at bounding box center [550, 16] width 35 height 19
